Goal: Find specific page/section: Find specific page/section

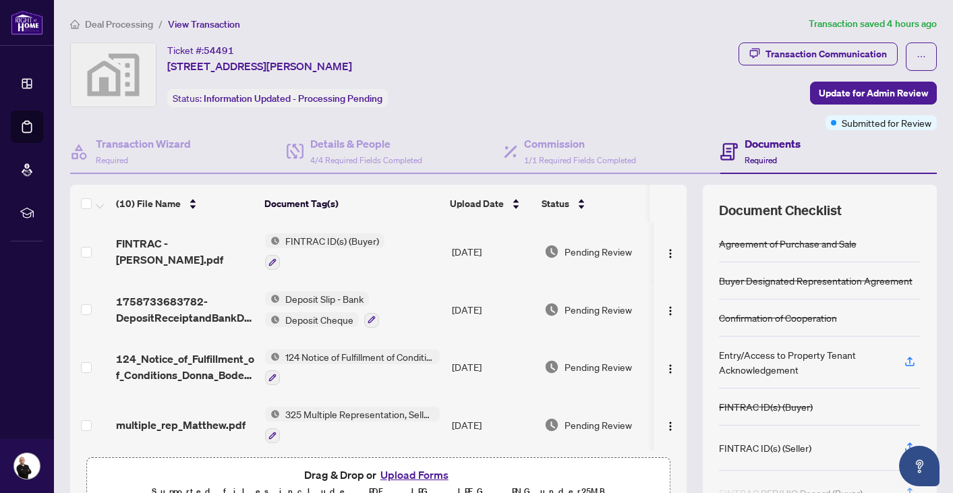
scroll to position [66, 0]
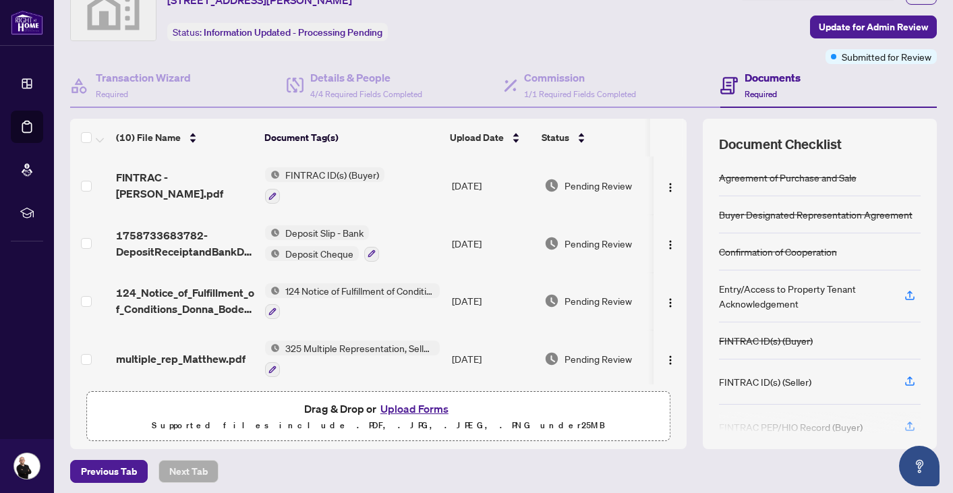
click at [762, 85] on div "Documents Required" at bounding box center [773, 85] width 56 height 32
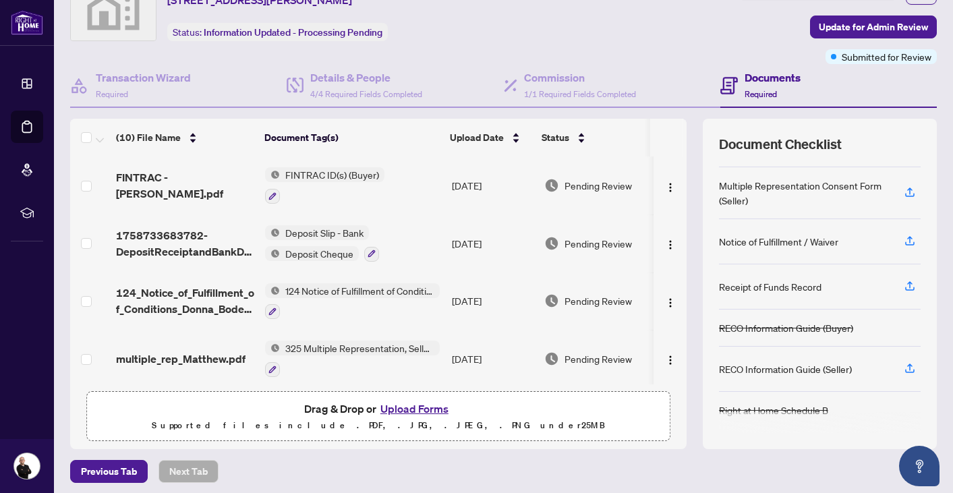
scroll to position [411, 0]
click at [913, 283] on icon "button" at bounding box center [910, 285] width 12 height 12
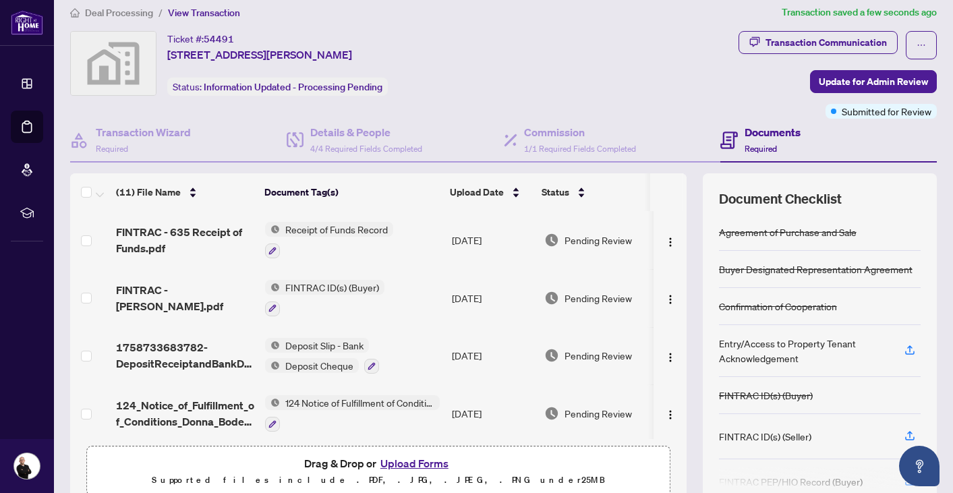
scroll to position [0, 0]
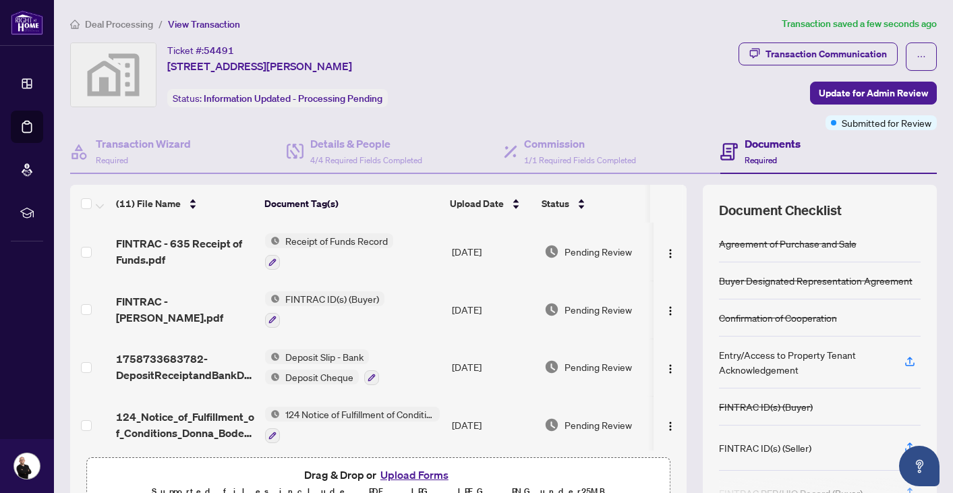
click at [100, 24] on span "Deal Processing" at bounding box center [119, 24] width 68 height 12
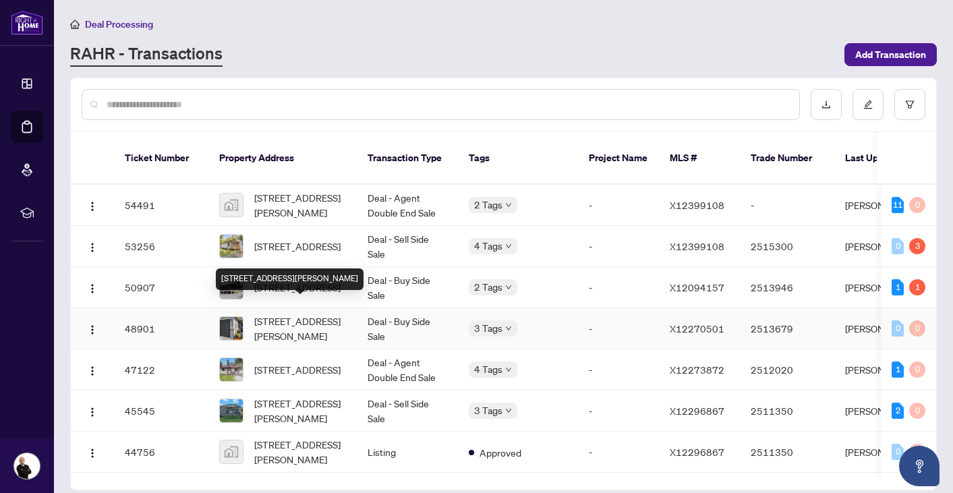
click at [296, 318] on span "[STREET_ADDRESS][PERSON_NAME]" at bounding box center [300, 329] width 92 height 30
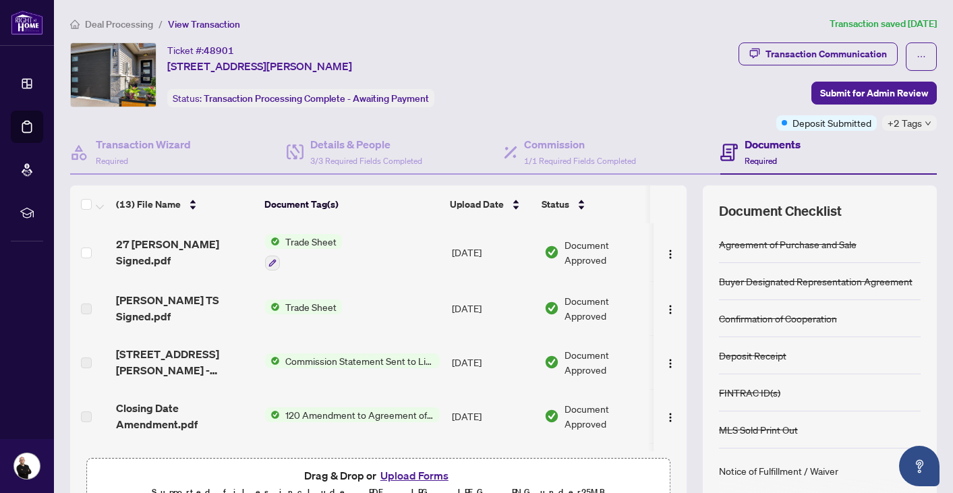
click at [927, 120] on icon "down" at bounding box center [928, 123] width 7 height 7
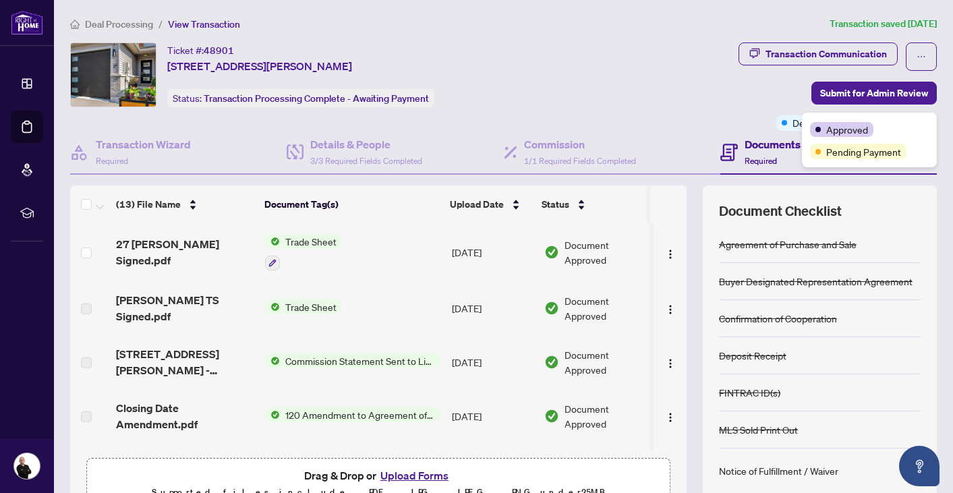
click at [782, 92] on div "Transaction Communication Submit for Admin Review Deposit Submitted +2 Tags" at bounding box center [838, 86] width 198 height 88
